Goal: Task Accomplishment & Management: Manage account settings

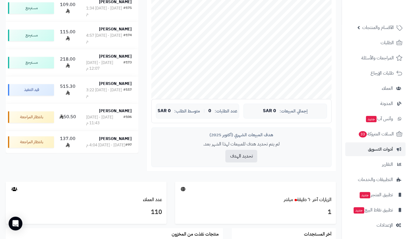
scroll to position [140, 0]
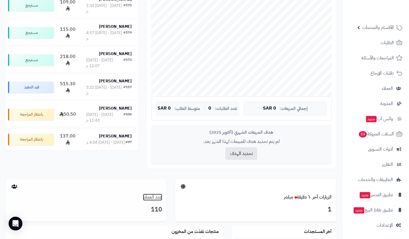
click at [147, 195] on link "عدد العملاء" at bounding box center [152, 197] width 19 height 7
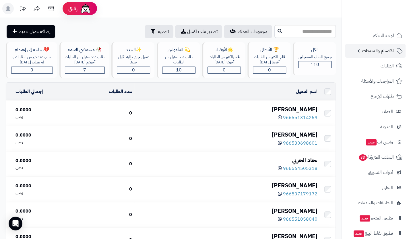
click at [384, 49] on span "الأقسام والمنتجات" at bounding box center [378, 51] width 32 height 8
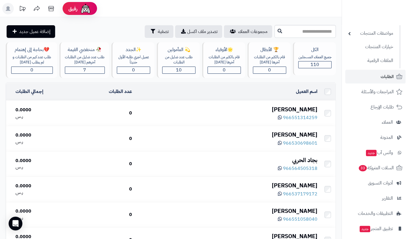
scroll to position [73, 0]
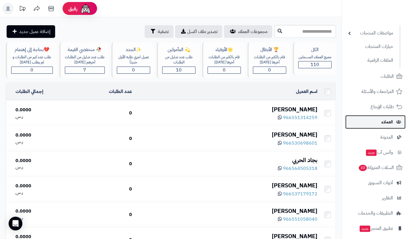
click at [392, 124] on span "العملاء" at bounding box center [386, 122] width 11 height 8
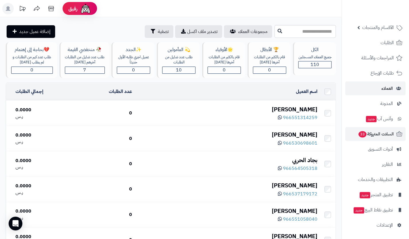
scroll to position [23, 0]
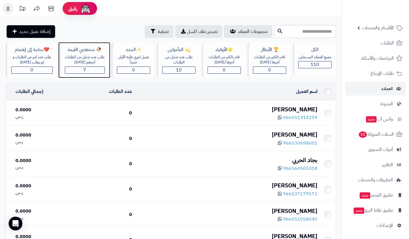
click at [94, 69] on div "7" at bounding box center [84, 70] width 39 height 7
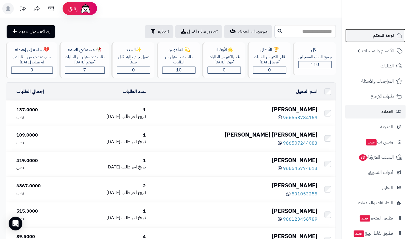
click at [397, 32] on icon at bounding box center [399, 35] width 7 height 7
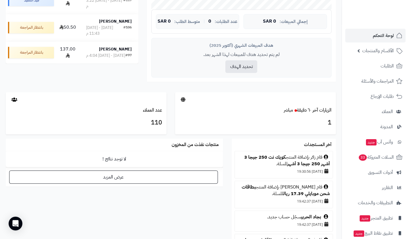
scroll to position [228, 0]
click at [304, 112] on link "الزيارات آخر ٦٠ دقيقة مباشر" at bounding box center [308, 109] width 48 height 7
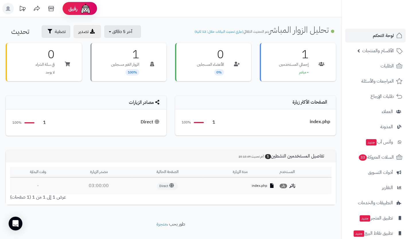
scroll to position [10, 0]
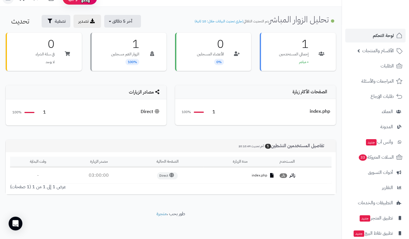
click at [269, 176] on div "index.php" at bounding box center [240, 175] width 70 height 5
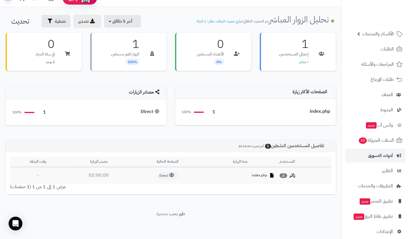
scroll to position [23, 0]
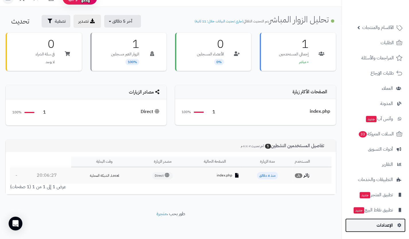
click at [389, 222] on span "الإعدادات" at bounding box center [384, 225] width 16 height 8
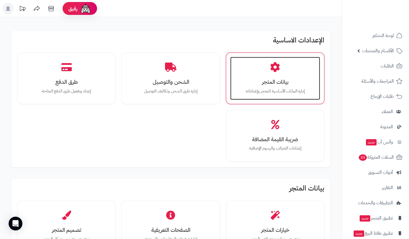
click at [287, 84] on h3 "بيانات المتجر" at bounding box center [275, 82] width 78 height 6
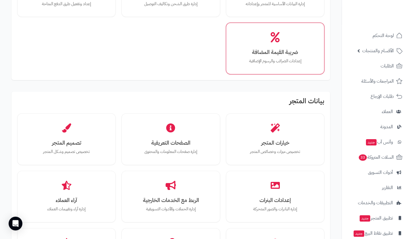
scroll to position [88, 0]
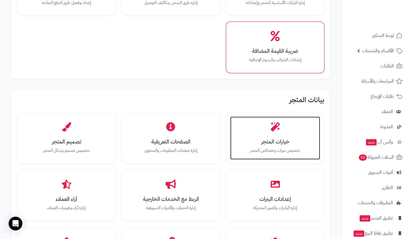
click at [279, 139] on h3 "خيارات المتجر" at bounding box center [275, 142] width 78 height 6
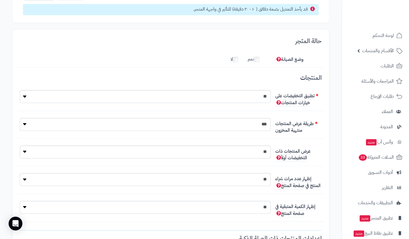
scroll to position [45, 0]
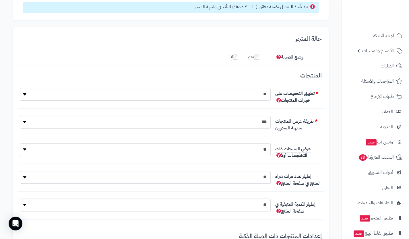
click at [232, 55] on label "لا" at bounding box center [236, 55] width 13 height 9
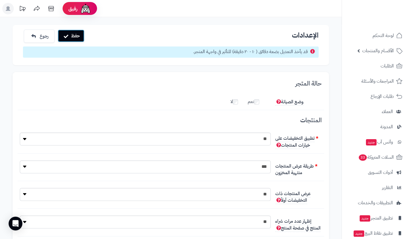
click at [73, 36] on button "حفظ" at bounding box center [71, 36] width 27 height 13
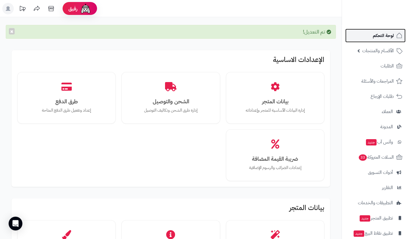
click at [385, 37] on span "لوحة التحكم" at bounding box center [383, 36] width 21 height 8
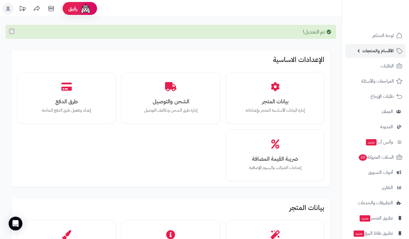
click at [389, 52] on span "الأقسام والمنتجات" at bounding box center [378, 51] width 32 height 8
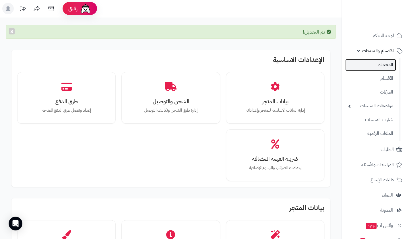
click at [384, 63] on link "المنتجات" at bounding box center [370, 65] width 51 height 12
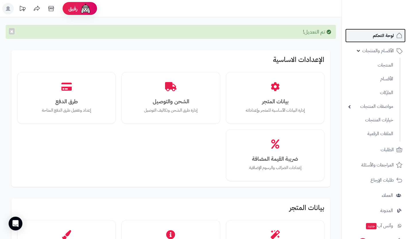
click at [381, 38] on span "لوحة التحكم" at bounding box center [383, 36] width 21 height 8
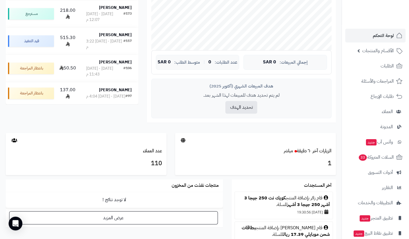
scroll to position [187, 0]
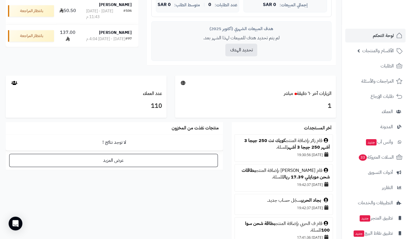
scroll to position [300, 0]
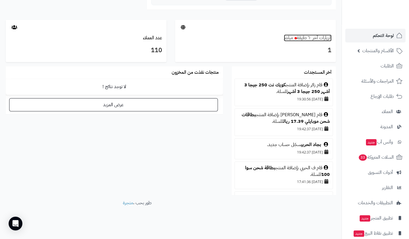
click at [318, 39] on link "الزيارات آخر ٦٠ دقيقة مباشر" at bounding box center [308, 37] width 48 height 7
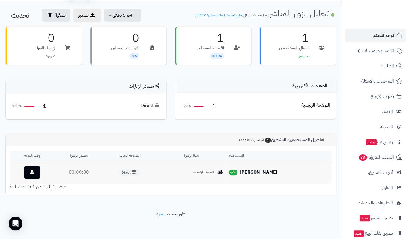
scroll to position [16, 0]
click at [259, 175] on strong "[PERSON_NAME]" at bounding box center [258, 172] width 37 height 7
click at [259, 175] on strong "عبدالله الزهراني" at bounding box center [258, 172] width 37 height 7
click at [27, 176] on link at bounding box center [32, 172] width 16 height 13
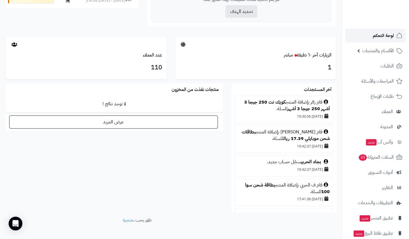
click at [386, 38] on span "لوحة التحكم" at bounding box center [383, 36] width 21 height 8
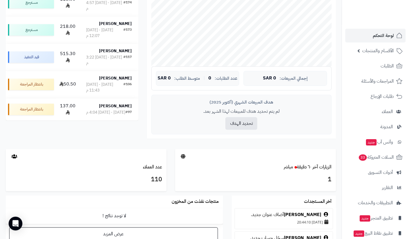
scroll to position [174, 0]
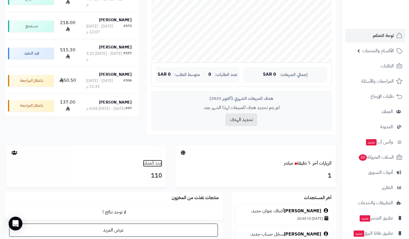
click at [152, 163] on link "عدد العملاء" at bounding box center [152, 163] width 19 height 7
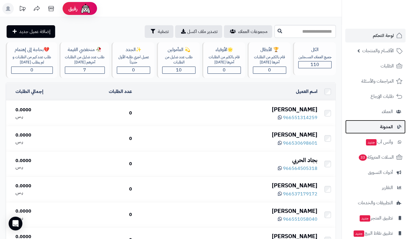
click at [380, 129] on span "المدونة" at bounding box center [386, 127] width 13 height 8
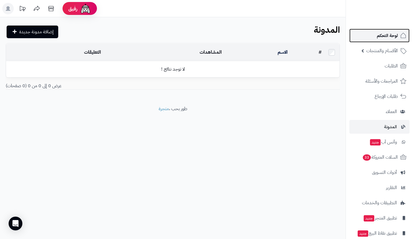
click at [380, 37] on span "لوحة التحكم" at bounding box center [387, 36] width 21 height 8
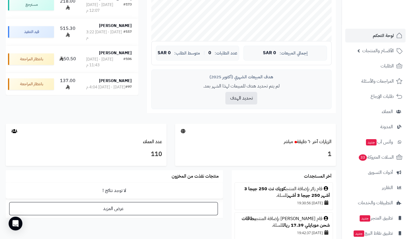
scroll to position [197, 0]
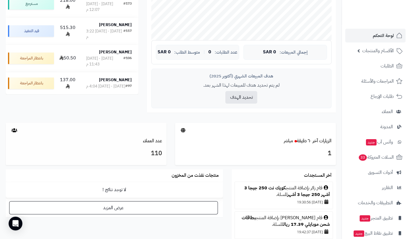
click at [149, 149] on h3 "110" at bounding box center [86, 154] width 152 height 10
click at [158, 137] on link "عدد العملاء" at bounding box center [152, 140] width 19 height 7
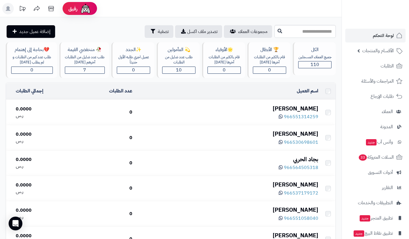
click at [158, 137] on div "[PERSON_NAME]" at bounding box center [227, 134] width 181 height 8
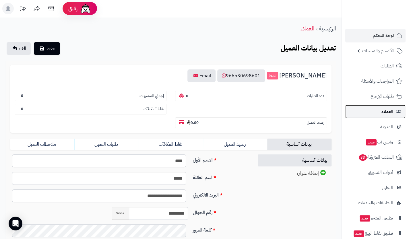
click at [388, 115] on span "العملاء" at bounding box center [386, 112] width 11 height 8
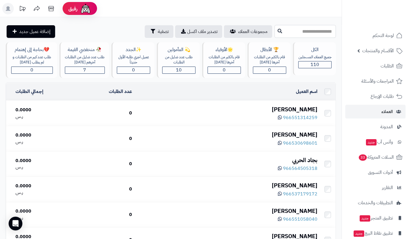
click at [314, 34] on input "text" at bounding box center [304, 31] width 61 height 13
type input "*"
type input "*****"
click at [317, 32] on input "*****" at bounding box center [304, 31] width 61 height 13
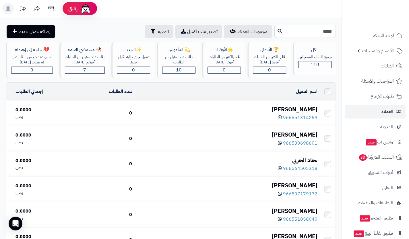
click at [317, 32] on input "*****" at bounding box center [304, 31] width 61 height 13
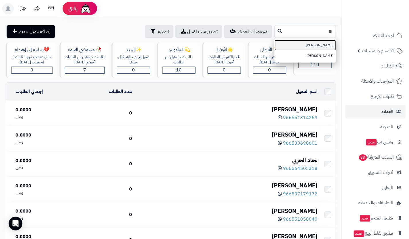
click at [321, 41] on link "عفاف الشمري" at bounding box center [304, 45] width 61 height 11
type input "**********"
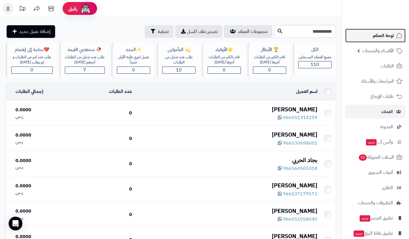
click at [375, 38] on span "لوحة التحكم" at bounding box center [383, 36] width 21 height 8
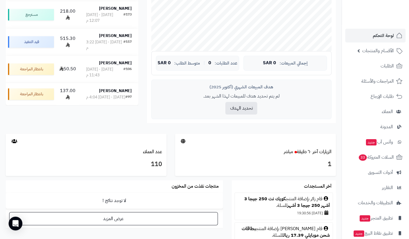
scroll to position [199, 0]
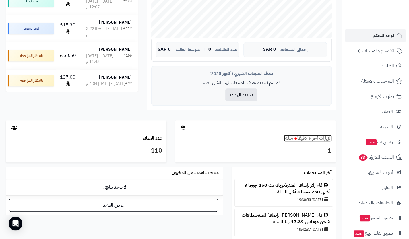
click at [320, 136] on link "الزيارات آخر ٦٠ دقيقة مباشر" at bounding box center [308, 138] width 48 height 7
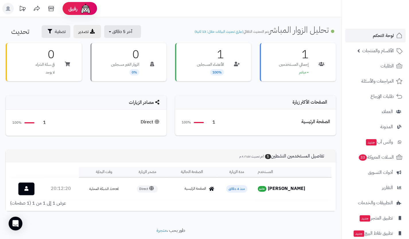
scroll to position [17, 0]
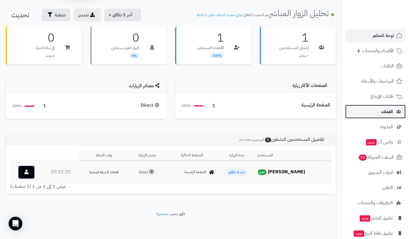
click at [390, 110] on span "العملاء" at bounding box center [386, 112] width 11 height 8
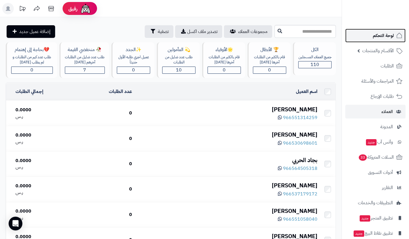
click at [384, 30] on link "لوحة التحكم" at bounding box center [375, 36] width 60 height 14
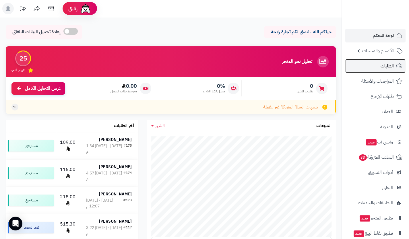
click at [364, 61] on link "الطلبات" at bounding box center [375, 66] width 60 height 14
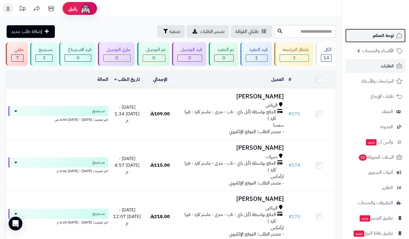
click at [391, 36] on span "لوحة التحكم" at bounding box center [383, 36] width 21 height 8
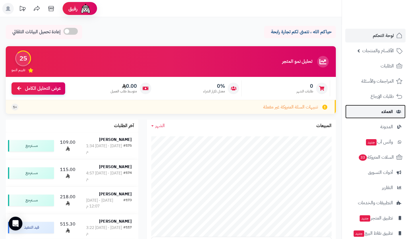
click at [381, 110] on span "العملاء" at bounding box center [386, 112] width 11 height 8
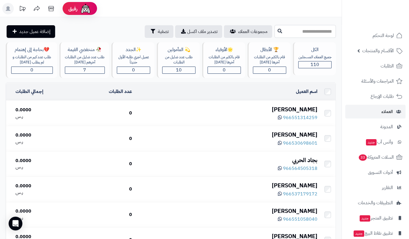
click at [322, 31] on input "text" at bounding box center [304, 31] width 61 height 13
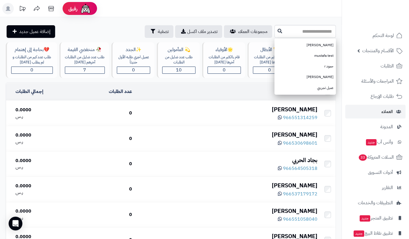
click at [200, 93] on div "اسم العميل" at bounding box center [227, 91] width 181 height 7
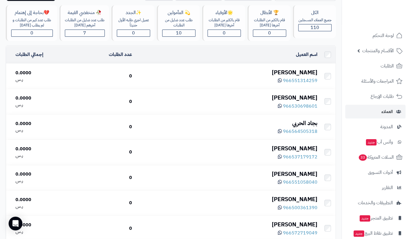
scroll to position [17, 0]
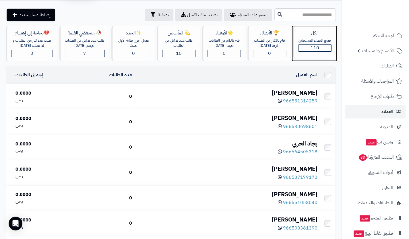
click at [312, 46] on span "110" at bounding box center [314, 47] width 9 height 7
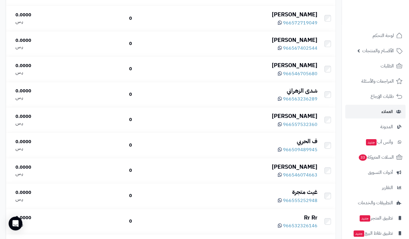
scroll to position [247, 0]
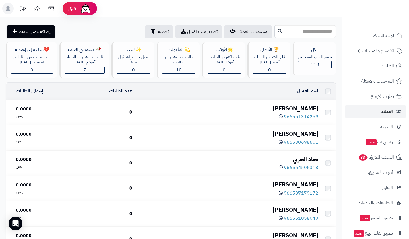
scroll to position [247, 0]
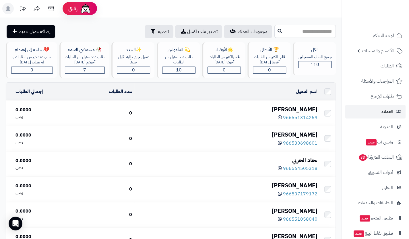
click at [300, 37] on input "text" at bounding box center [304, 31] width 61 height 13
type input "*"
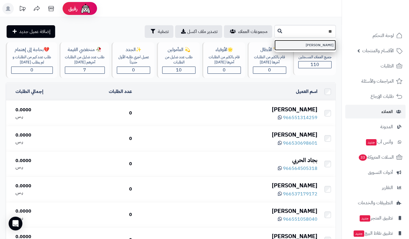
click at [321, 44] on link "[PERSON_NAME]" at bounding box center [304, 45] width 61 height 11
type input "**********"
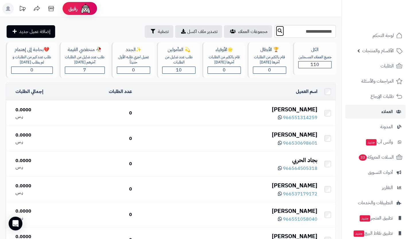
click at [275, 34] on button at bounding box center [279, 31] width 9 height 11
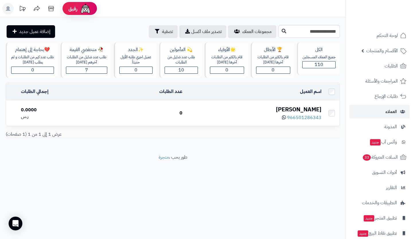
click at [310, 107] on div "[PERSON_NAME]" at bounding box center [254, 109] width 135 height 8
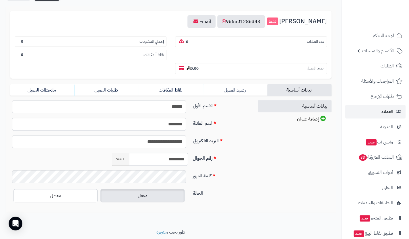
scroll to position [55, 0]
